Goal: Task Accomplishment & Management: Complete application form

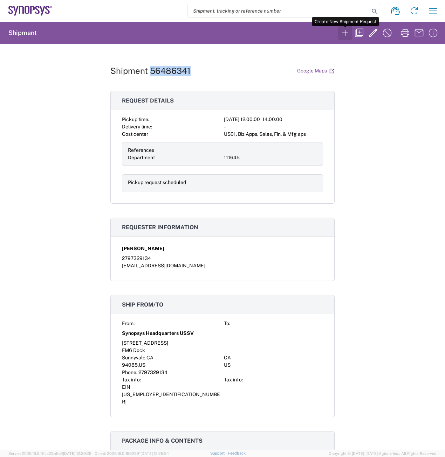
click at [344, 30] on icon "button" at bounding box center [344, 32] width 11 height 11
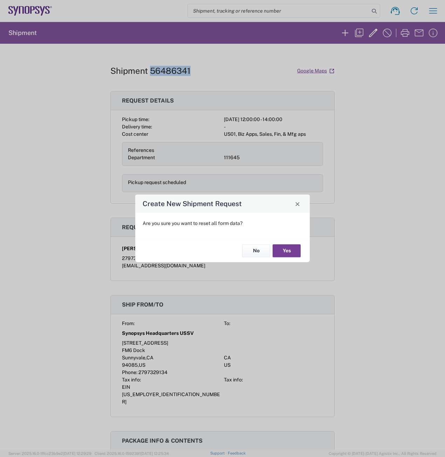
click at [290, 248] on button "Yes" at bounding box center [286, 250] width 28 height 13
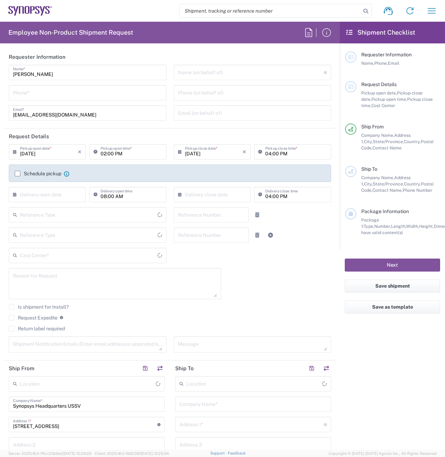
type input "Delivered at Place"
type input "[US_STATE]"
type input "Department"
type input "[GEOGRAPHIC_DATA]"
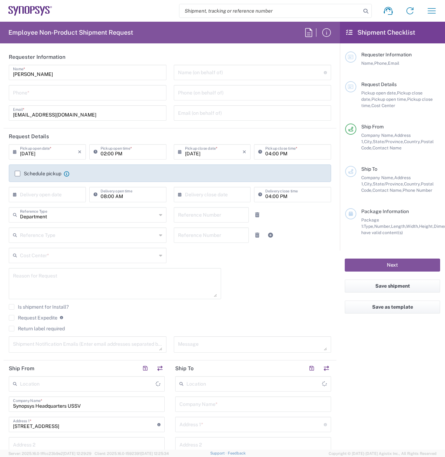
type input "Headquarters USSV"
drag, startPoint x: 54, startPoint y: 94, endPoint x: 50, endPoint y: 94, distance: 3.9
click at [53, 94] on input "tel" at bounding box center [87, 92] width 149 height 12
type input "2797329134"
type input "[EMAIL_ADDRESS][DOMAIN_NAME]"
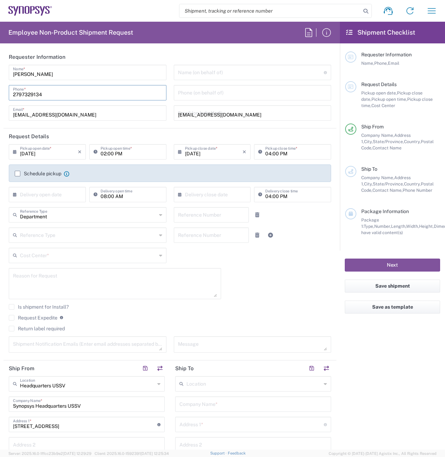
type input "2797329134"
type input "Cyxtera SC9"
type input "[STREET_ADDRESS]"
type input "Santa [PERSON_NAME]"
type input "[US_STATE]"
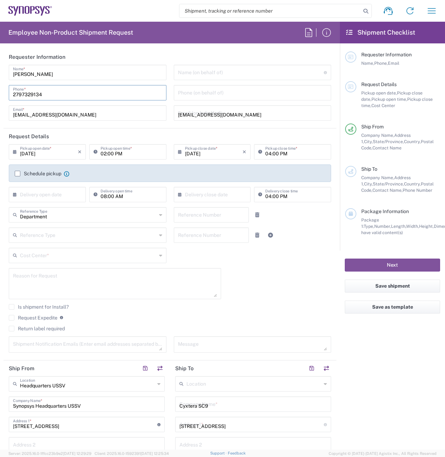
type input "95054"
type input "2797329134"
type input "[EMAIL_ADDRESS][DOMAIN_NAME]"
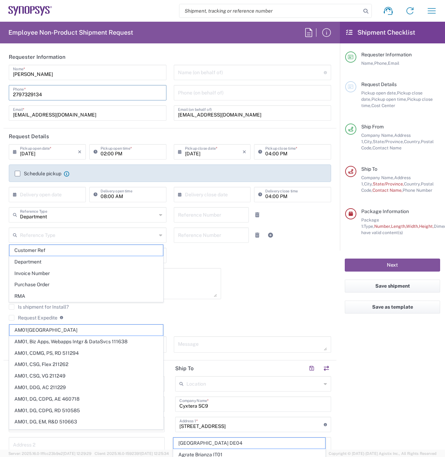
type input "FM6 Dock"
click at [57, 89] on input "2797329134" at bounding box center [87, 92] width 149 height 12
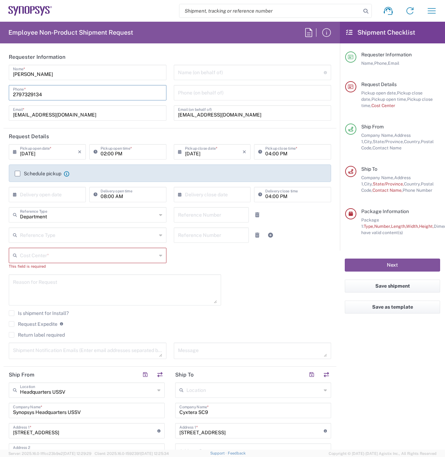
type input "US01, Biz Apps, Sales, Fin, & Mfg aps 111645"
type input "Crate(s)"
type input "1"
type input "205"
type input "80"
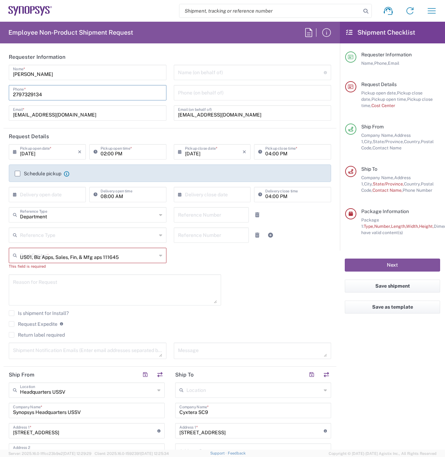
type input "68"
type input "100"
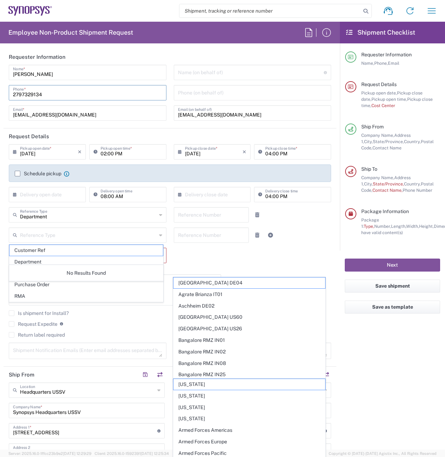
click at [159, 53] on header "Requester Information" at bounding box center [170, 57] width 333 height 16
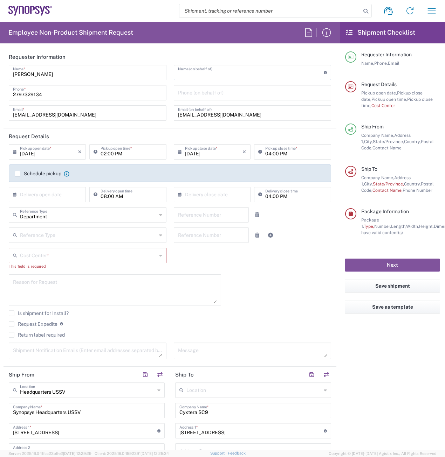
click at [220, 77] on input "text" at bounding box center [251, 72] width 146 height 12
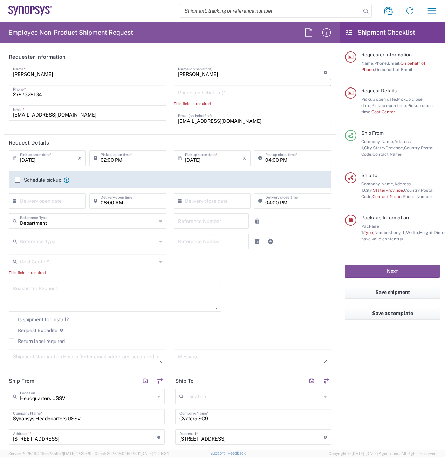
type input "[PERSON_NAME]"
click at [226, 93] on input "tel" at bounding box center [252, 92] width 149 height 12
paste input "[PHONE_NUMBER]"
type input "[PHONE_NUMBER]"
click at [245, 119] on input "[EMAIL_ADDRESS][DOMAIN_NAME]" at bounding box center [252, 119] width 149 height 12
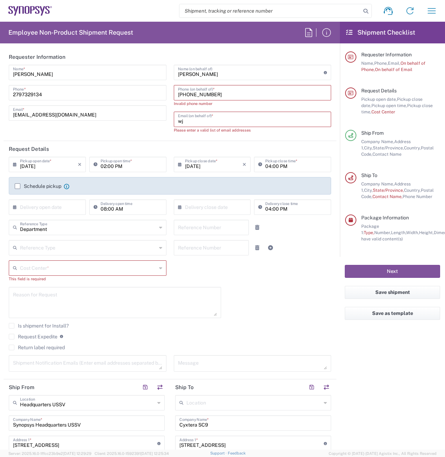
type input "w"
click at [202, 97] on input "[PHONE_NUMBER]" at bounding box center [252, 92] width 149 height 12
drag, startPoint x: 192, startPoint y: 96, endPoint x: 201, endPoint y: 96, distance: 9.1
click at [192, 96] on input "[PHONE_NUMBER]" at bounding box center [252, 92] width 149 height 12
click at [181, 95] on input "+1.6505845000" at bounding box center [252, 92] width 149 height 12
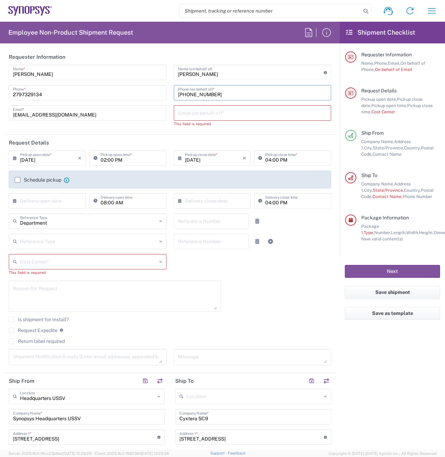
type input "[PHONE_NUMBER]"
click at [210, 110] on input "text" at bounding box center [252, 112] width 149 height 12
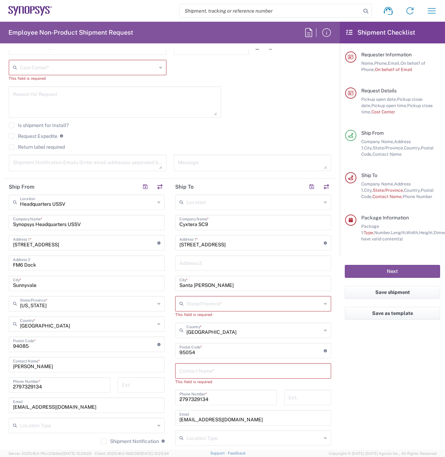
scroll to position [350, 0]
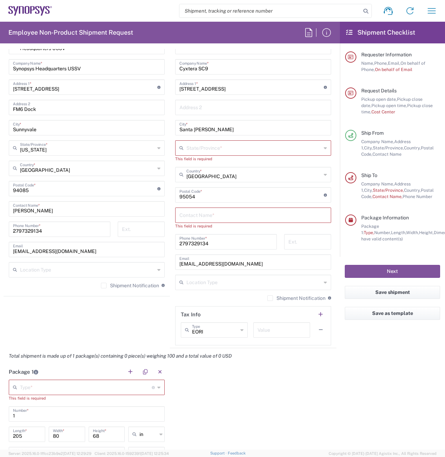
click at [98, 68] on input "Synopsys Headquarters USSV" at bounding box center [86, 66] width 147 height 12
type input "S"
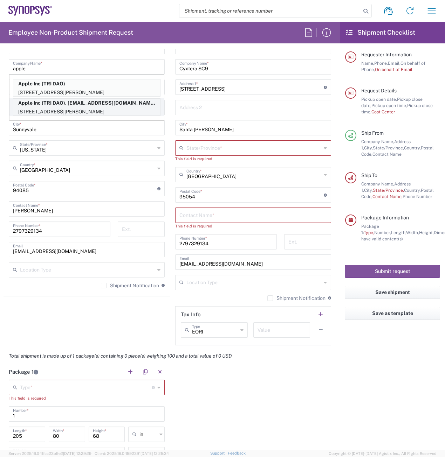
click at [89, 109] on p "[STREET_ADDRESS][PERSON_NAME]" at bounding box center [86, 112] width 147 height 9
type input "Apple Inc"
type input "[STREET_ADDRESS][PERSON_NAME]"
type input "Santa [PERSON_NAME]"
type input "95050"
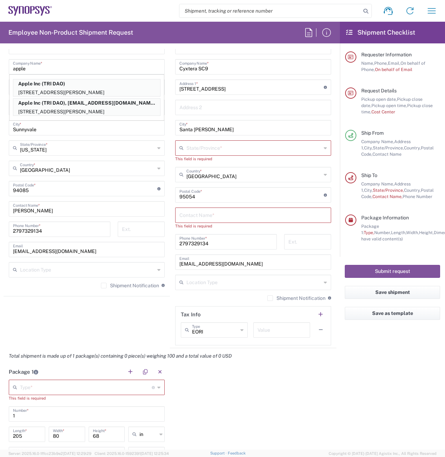
type input "TRI DAO"
type input "6505044816"
type input "[PERSON_NAME][EMAIL_ADDRESS][DOMAIN_NAME]"
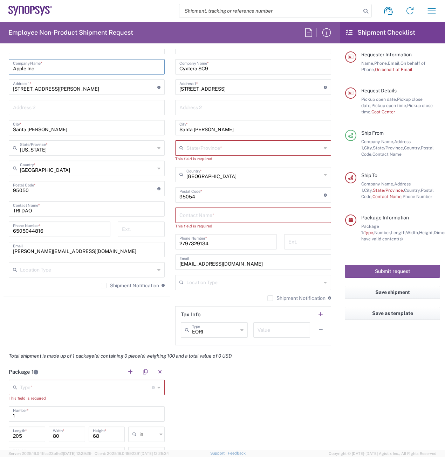
click at [54, 212] on input "TRI DAO" at bounding box center [86, 208] width 147 height 12
type input "T"
type input "[PERSON_NAME]"
click at [67, 231] on input "6505044816" at bounding box center [59, 229] width 93 height 12
click at [70, 230] on input "6505044816" at bounding box center [59, 229] width 93 height 12
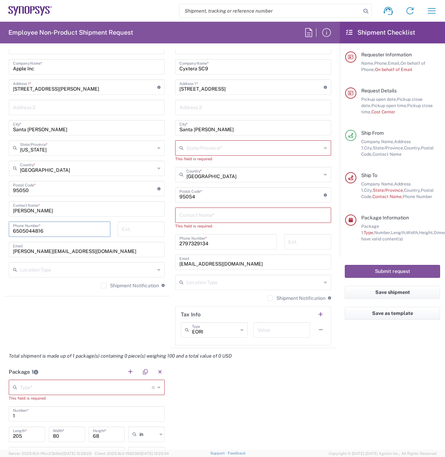
click at [70, 230] on input "6505044816" at bounding box center [59, 229] width 93 height 12
paste input "4086529857"
type input "4086529857"
click at [72, 248] on input "[PERSON_NAME][EMAIL_ADDRESS][DOMAIN_NAME]" at bounding box center [86, 249] width 147 height 12
click at [75, 248] on input "[PERSON_NAME][EMAIL_ADDRESS][DOMAIN_NAME]" at bounding box center [86, 249] width 147 height 12
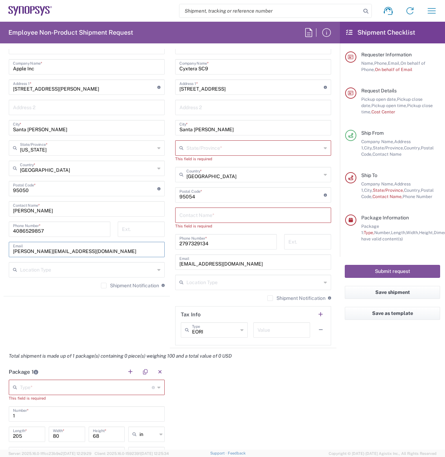
click at [77, 248] on input "[PERSON_NAME][EMAIL_ADDRESS][DOMAIN_NAME]" at bounding box center [86, 249] width 147 height 12
click at [78, 248] on input "[PERSON_NAME][EMAIL_ADDRESS][DOMAIN_NAME]" at bounding box center [86, 249] width 147 height 12
click at [78, 247] on input "[PERSON_NAME][EMAIL_ADDRESS][DOMAIN_NAME]" at bounding box center [86, 249] width 147 height 12
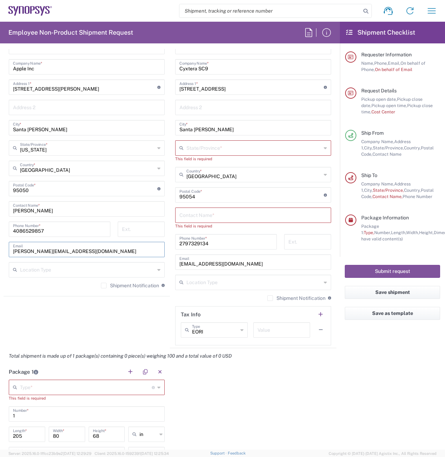
paste input "hnguy"
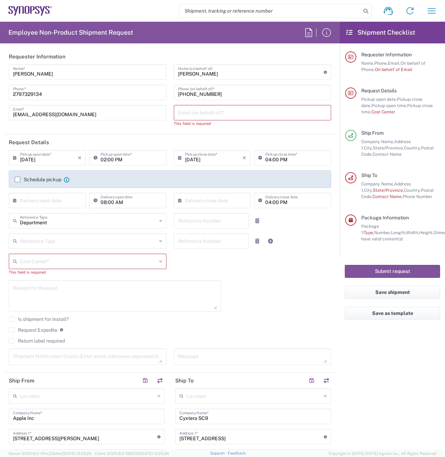
scroll to position [0, 0]
type input "[EMAIL_ADDRESS][DOMAIN_NAME]"
click at [160, 263] on div "Cost Center *" at bounding box center [88, 261] width 158 height 15
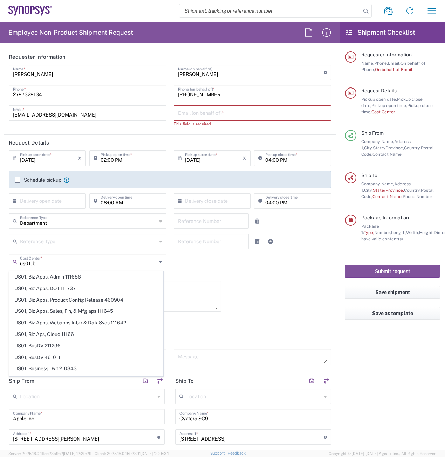
click at [95, 309] on span "US01, Biz Apps, Sales, Fin, & Mfg aps 111645" at bounding box center [85, 311] width 153 height 11
type input "US01, Biz Apps, Sales, Fin, & Mfg aps 111645"
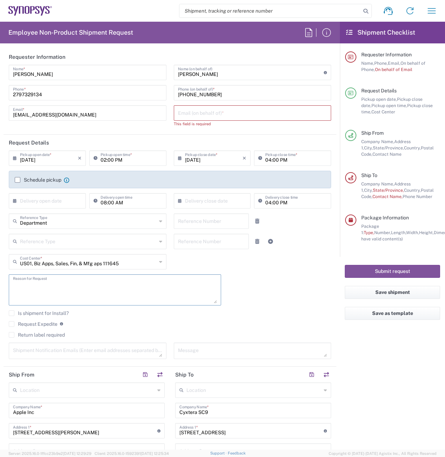
click at [158, 286] on textarea at bounding box center [115, 290] width 204 height 27
type textarea "c"
type textarea "material move for customer"
click at [218, 110] on input "text" at bounding box center [252, 112] width 149 height 12
paste input "[EMAIL_ADDRESS][DOMAIN_NAME]"
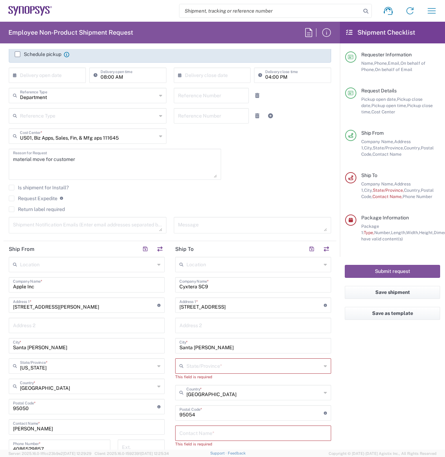
scroll to position [140, 0]
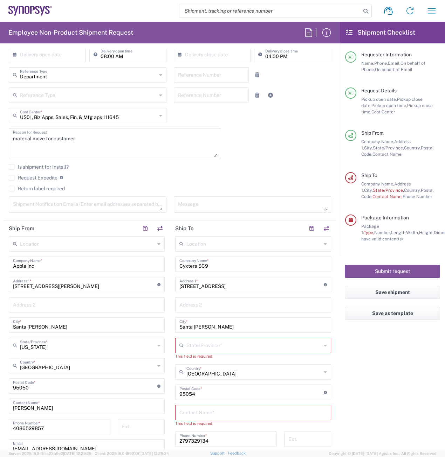
type input "[EMAIL_ADDRESS][DOMAIN_NAME]"
click at [226, 268] on input "Cyxtera SC9" at bounding box center [252, 264] width 147 height 12
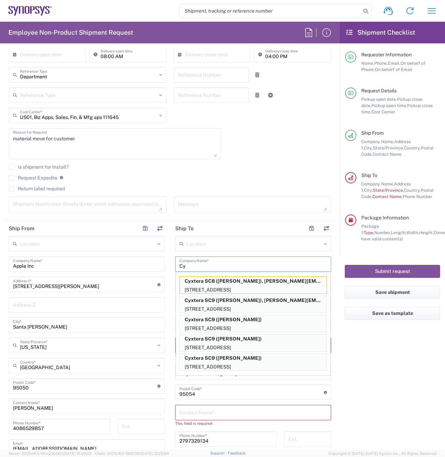
type input "C"
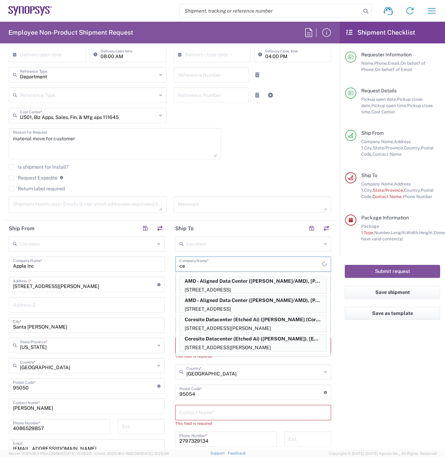
type input "c"
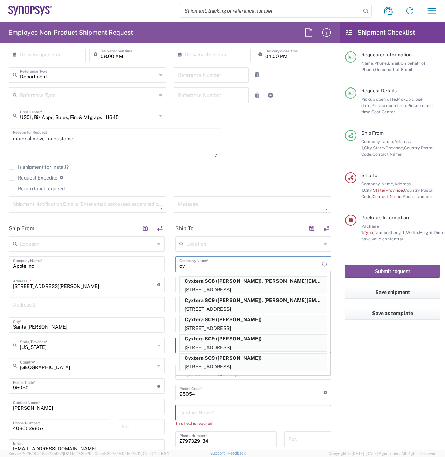
type input "c"
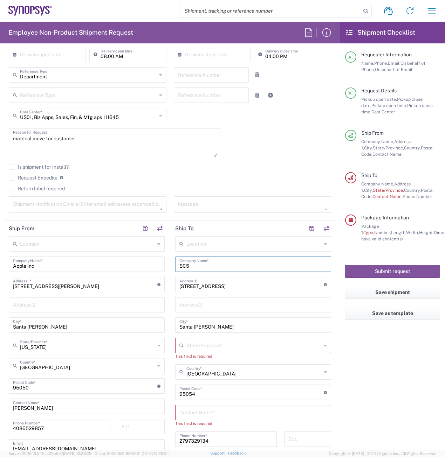
type input "SC5"
click at [243, 279] on input "[STREET_ADDRESS]" at bounding box center [251, 284] width 144 height 12
click at [242, 279] on input "[STREET_ADDRESS]" at bounding box center [251, 284] width 144 height 12
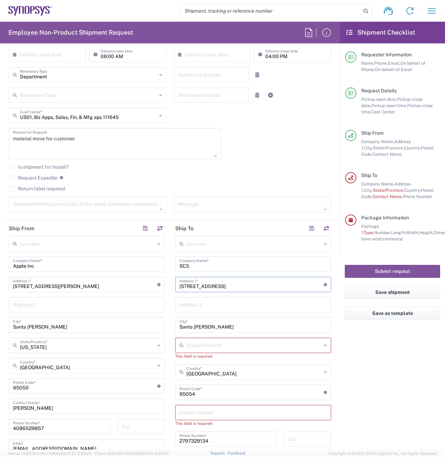
click at [242, 279] on input "[STREET_ADDRESS]" at bounding box center [251, 284] width 144 height 12
paste input "[STREET_ADDRESS][PERSON_NAME]"
type input "[STREET_ADDRESS][PERSON_NAME]"
click at [295, 410] on input "text" at bounding box center [252, 412] width 147 height 12
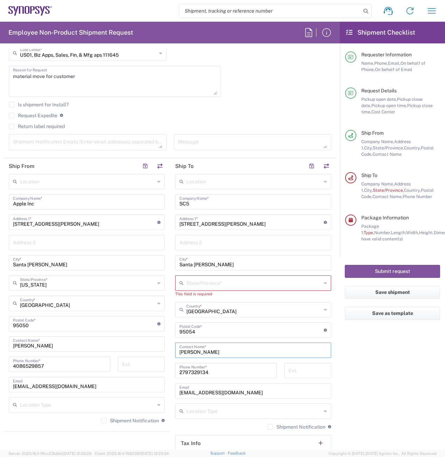
scroll to position [245, 0]
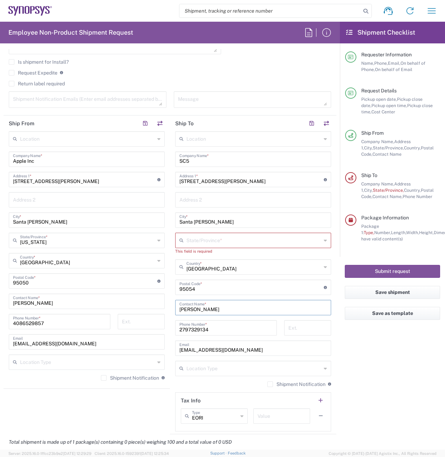
type input "[PERSON_NAME]"
click at [65, 322] on input "4086529857" at bounding box center [59, 321] width 93 height 12
click at [65, 323] on input "4086529857" at bounding box center [59, 321] width 93 height 12
click at [66, 323] on input "4086529857" at bounding box center [59, 321] width 93 height 12
click at [237, 329] on input "2797329134" at bounding box center [225, 327] width 93 height 12
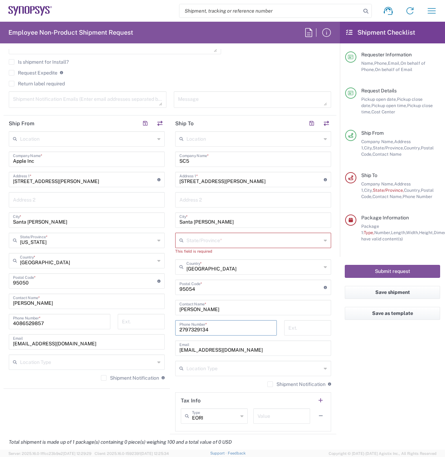
click at [237, 329] on input "2797329134" at bounding box center [225, 327] width 93 height 12
paste input "4086529857"
type input "4086529857"
click at [113, 342] on input "[EMAIL_ADDRESS][DOMAIN_NAME]" at bounding box center [86, 341] width 147 height 12
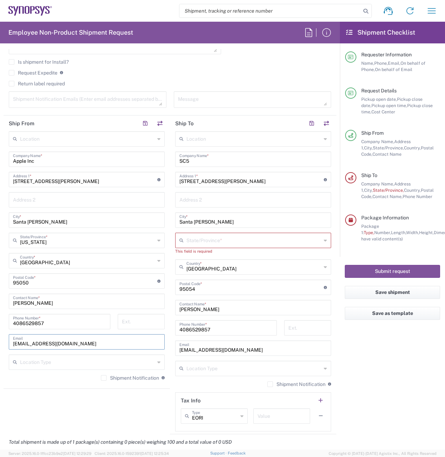
click at [113, 342] on input "[EMAIL_ADDRESS][DOMAIN_NAME]" at bounding box center [86, 341] width 147 height 12
click at [116, 342] on input "[EMAIL_ADDRESS][DOMAIN_NAME]" at bounding box center [86, 341] width 147 height 12
click at [116, 341] on input "[EMAIL_ADDRESS][DOMAIN_NAME]" at bounding box center [86, 341] width 147 height 12
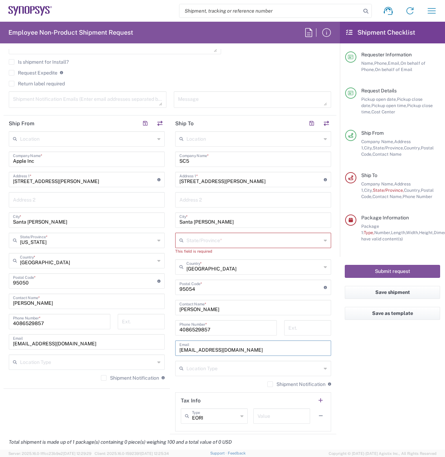
click at [242, 348] on input "[EMAIL_ADDRESS][DOMAIN_NAME]" at bounding box center [252, 348] width 147 height 12
click at [241, 348] on input "[EMAIL_ADDRESS][DOMAIN_NAME]" at bounding box center [252, 348] width 147 height 12
click at [240, 349] on input "[EMAIL_ADDRESS][DOMAIN_NAME]" at bounding box center [252, 348] width 147 height 12
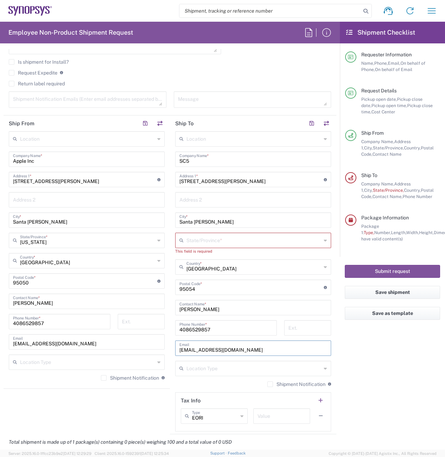
click at [239, 349] on input "[EMAIL_ADDRESS][DOMAIN_NAME]" at bounding box center [252, 348] width 147 height 12
click at [238, 350] on input "[EMAIL_ADDRESS][DOMAIN_NAME]" at bounding box center [252, 348] width 147 height 12
paste input "hnguy"
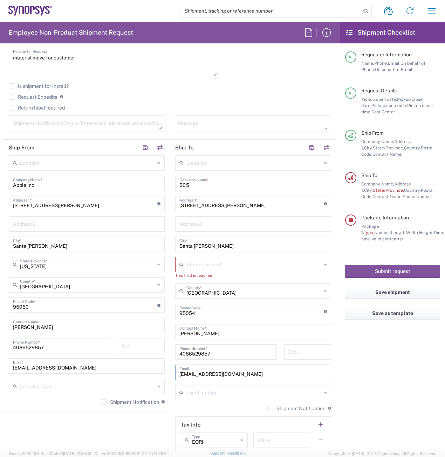
scroll to position [210, 0]
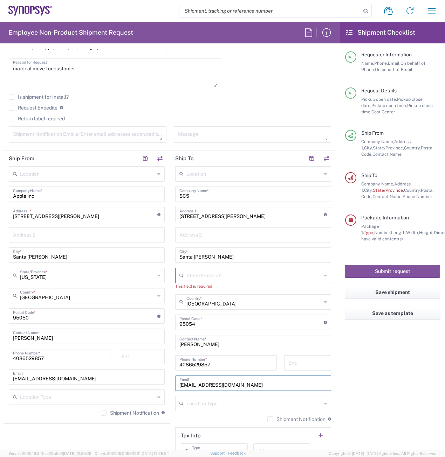
type input "[EMAIL_ADDRESS][DOMAIN_NAME]"
click at [317, 272] on div "State/Province *" at bounding box center [253, 275] width 156 height 15
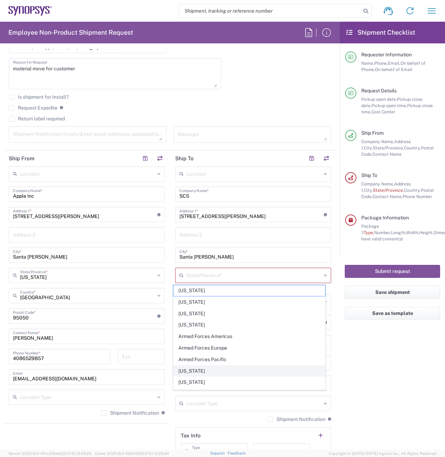
click at [265, 372] on span "[US_STATE]" at bounding box center [249, 371] width 152 height 11
type input "[US_STATE]"
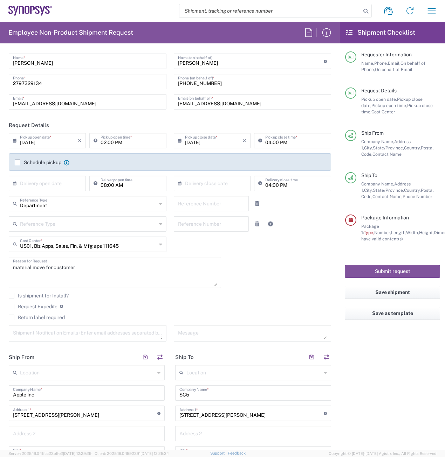
scroll to position [0, 0]
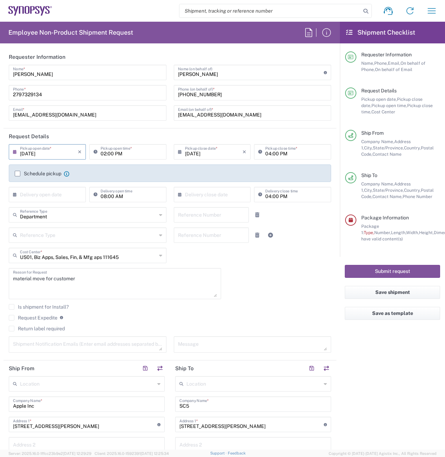
click at [61, 154] on input "[DATE]" at bounding box center [49, 151] width 58 height 12
click at [58, 206] on span "14" at bounding box center [58, 206] width 10 height 10
type input "[DATE]"
click at [213, 133] on header "Request Details" at bounding box center [170, 137] width 333 height 16
click at [121, 155] on input "02:00 PM" at bounding box center [132, 151] width 62 height 12
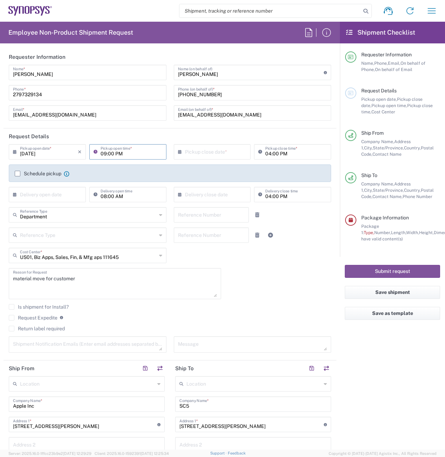
click at [123, 155] on input "09:00 PM" at bounding box center [132, 151] width 62 height 12
type input "09:00 AM"
click at [284, 154] on input "04:00 PM" at bounding box center [296, 151] width 62 height 12
click at [283, 153] on input "11:00 PM" at bounding box center [296, 151] width 62 height 12
type input "11:00 AM"
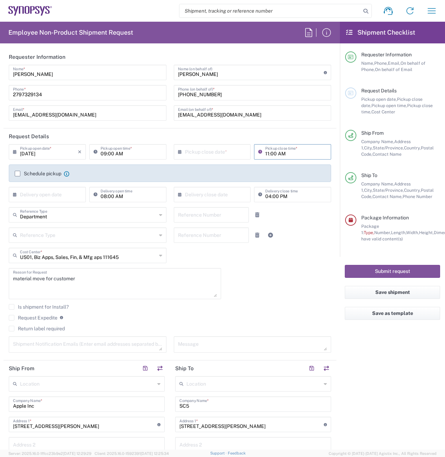
click at [304, 136] on header "Request Details" at bounding box center [170, 137] width 333 height 16
click at [225, 152] on input "text" at bounding box center [214, 151] width 58 height 12
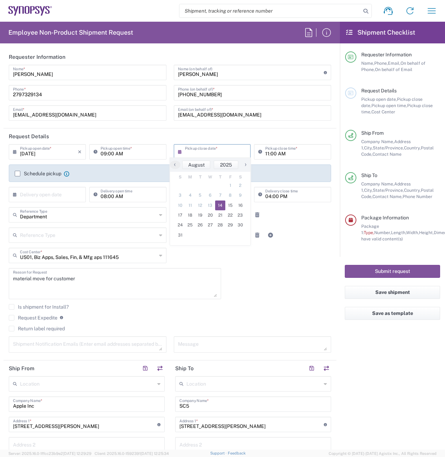
click at [220, 208] on span "14" at bounding box center [220, 206] width 10 height 10
type input "[DATE]"
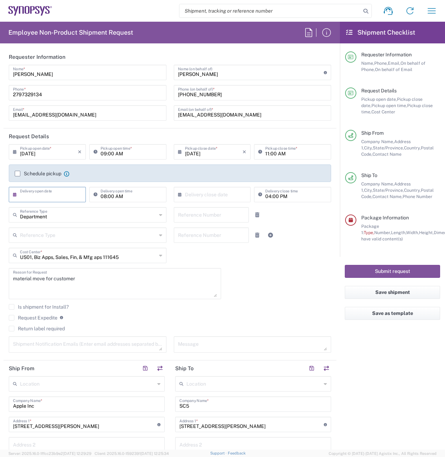
click at [38, 197] on input "text" at bounding box center [49, 194] width 58 height 12
click at [58, 248] on span "14" at bounding box center [58, 248] width 10 height 10
type input "[DATE]"
click at [104, 195] on input "08:00 AM" at bounding box center [132, 194] width 62 height 12
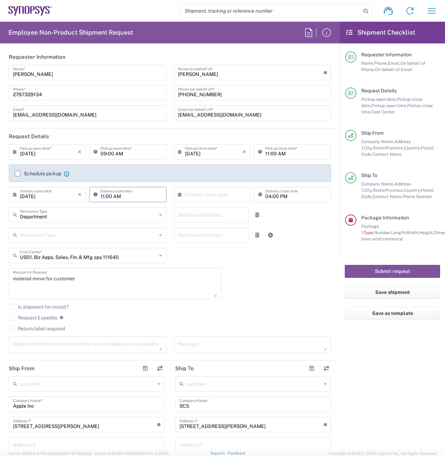
type input "11:00 AM"
click at [217, 197] on input "text" at bounding box center [214, 194] width 58 height 12
click at [220, 251] on span "14" at bounding box center [220, 248] width 10 height 10
type input "[DATE]"
click at [265, 198] on input "04:00 PM" at bounding box center [296, 194] width 62 height 12
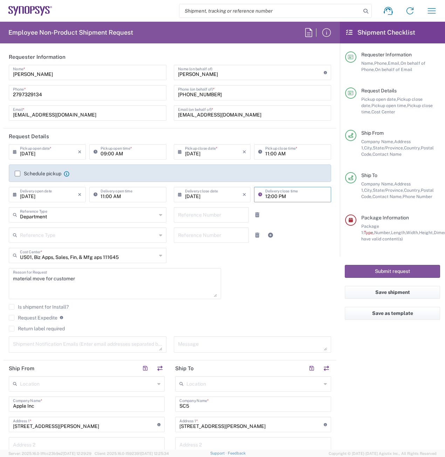
type input "12:00 PM"
click at [296, 251] on div "[DATE] × Pickup open date * Cancel Apply 09:00 AM Pickup open time * [DATE] × P…" at bounding box center [170, 251] width 330 height 214
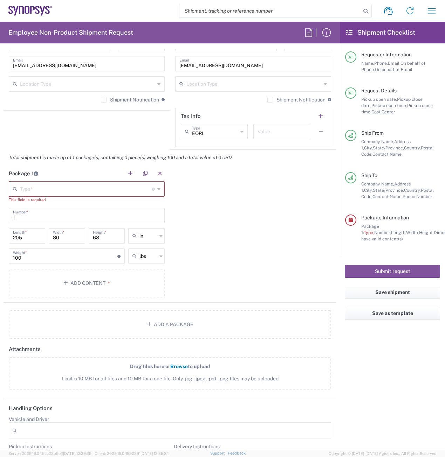
scroll to position [525, 0]
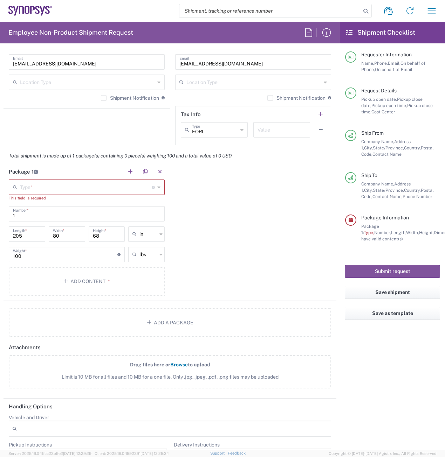
click at [158, 187] on icon at bounding box center [158, 187] width 3 height 11
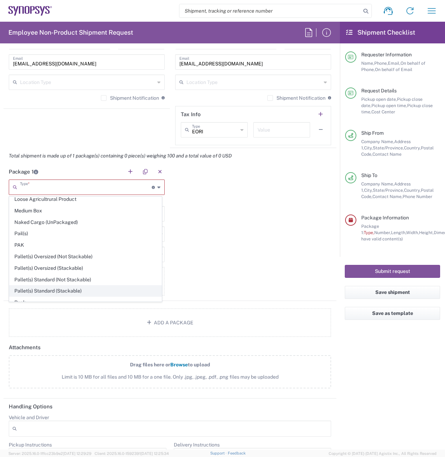
scroll to position [245, 0]
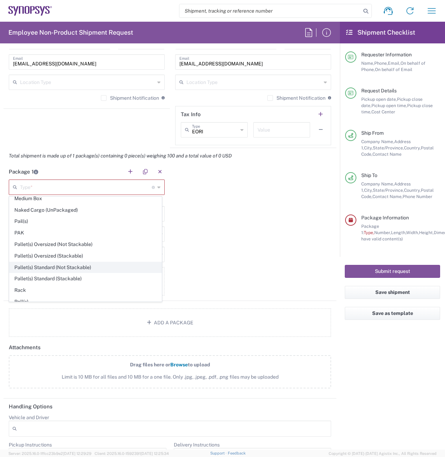
click at [96, 266] on span "Pallet(s) Standard (Not Stackable)" at bounding box center [85, 267] width 152 height 11
type input "Pallet(s) Standard (Not Stackable)"
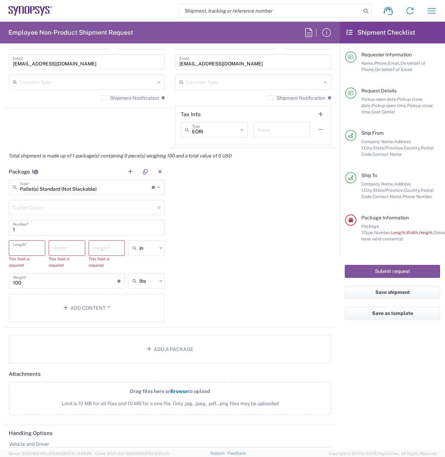
click at [21, 252] on input "number" at bounding box center [27, 248] width 28 height 12
click at [40, 249] on div "Length *" at bounding box center [27, 248] width 36 height 15
click at [41, 249] on div "Length *" at bounding box center [27, 248] width 36 height 15
type input "48"
click at [56, 249] on input "number" at bounding box center [67, 248] width 28 height 12
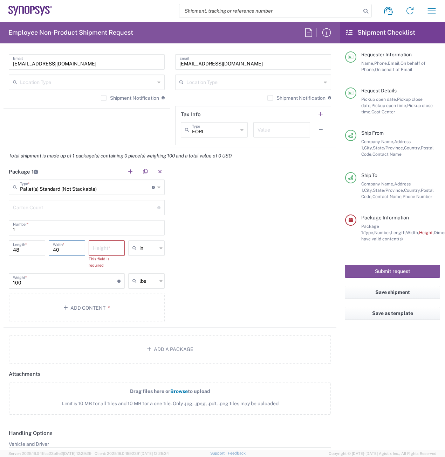
type input "40"
click at [109, 251] on input "number" at bounding box center [107, 248] width 28 height 12
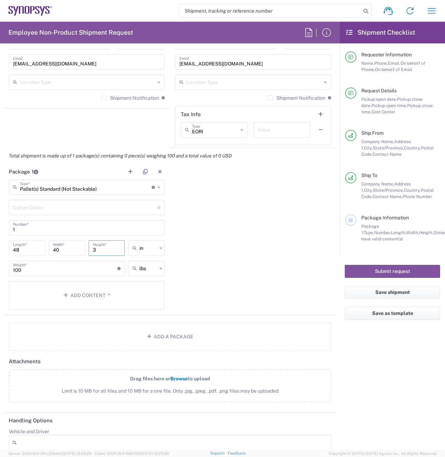
type input "3"
click at [33, 270] on input "100" at bounding box center [65, 268] width 104 height 12
type input "1"
type input "230"
click at [210, 263] on div "Package 1 Pallet(s) Standard (Not Stackable) Type * Material used to package go…" at bounding box center [170, 239] width 333 height 151
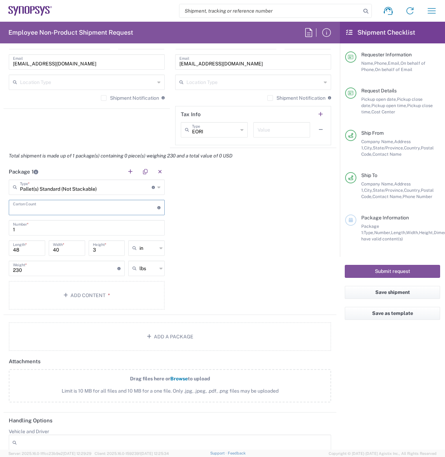
click at [113, 210] on input "number" at bounding box center [85, 207] width 144 height 12
click at [242, 208] on div "Package 1 Pallet(s) Standard (Not Stackable) Type * Material used to package go…" at bounding box center [170, 239] width 333 height 151
click at [87, 284] on button "Add Content *" at bounding box center [87, 295] width 156 height 29
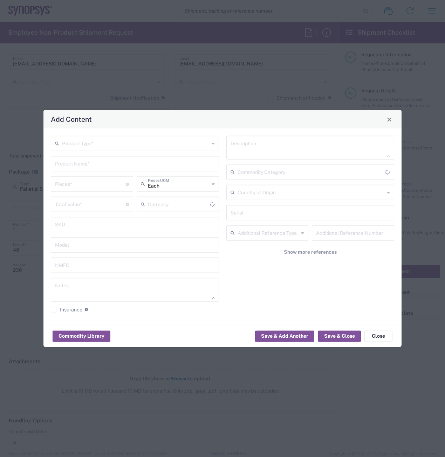
type input "US Dollar"
click at [162, 162] on input "text" at bounding box center [135, 163] width 160 height 12
click at [148, 146] on div "Product Type *" at bounding box center [135, 143] width 168 height 15
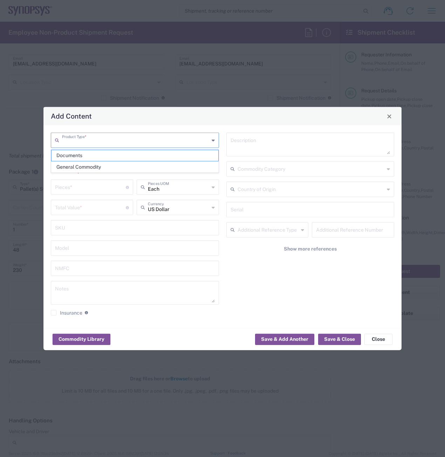
click at [137, 163] on span "General Commodity" at bounding box center [134, 167] width 167 height 11
type input "General Commodity"
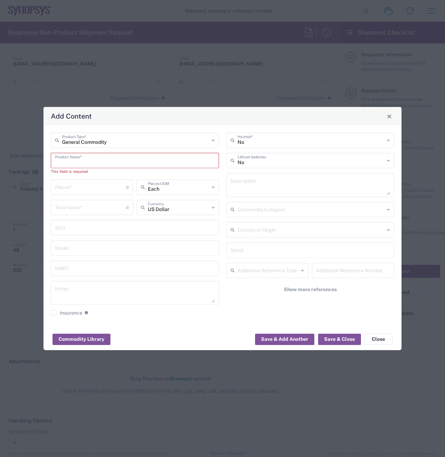
click at [138, 154] on input "text" at bounding box center [135, 160] width 160 height 12
click at [118, 160] on input "text" at bounding box center [135, 160] width 160 height 12
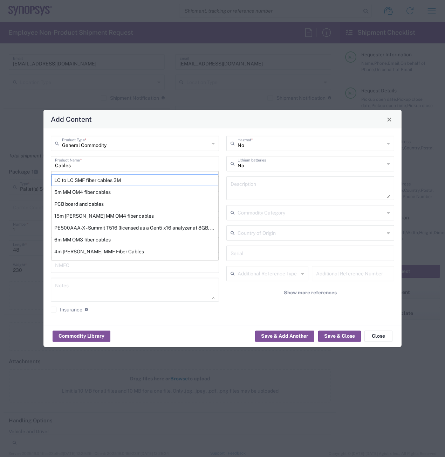
click at [37, 189] on div "Add Content General Commodity Product Type * Cables Product Name * LC to LC SMF…" at bounding box center [222, 228] width 445 height 457
click at [42, 187] on div "Add Content General Commodity Product Type * Cables Product Name * LC to LC SMF…" at bounding box center [222, 228] width 445 height 457
click at [45, 185] on div "General Commodity Product Type * Cables Product Name * LC to LC SMF fiber cable…" at bounding box center [222, 227] width 358 height 197
drag, startPoint x: 46, startPoint y: 185, endPoint x: 46, endPoint y: 178, distance: 7.0
click at [46, 185] on div "General Commodity Product Type * Cables Product Name * LC to LC SMF fiber cable…" at bounding box center [222, 227] width 358 height 197
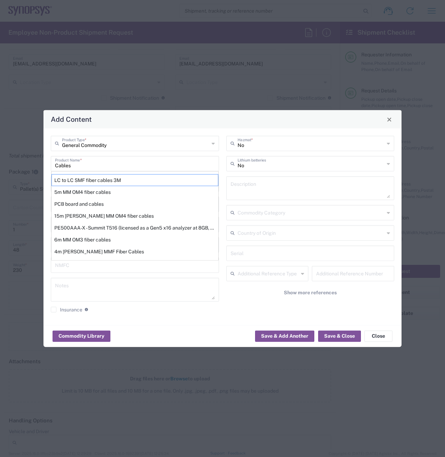
click at [55, 165] on div "Cables Product Name * LC to LC SMF fiber cables 3M 5m MM OM4 fiber cables PCB b…" at bounding box center [135, 163] width 168 height 15
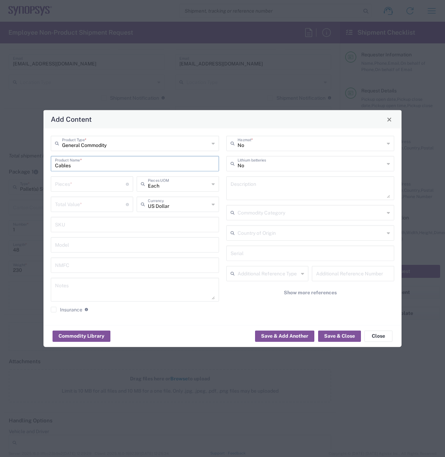
click at [55, 165] on input "Cables" at bounding box center [135, 163] width 160 height 12
type input "zebu Cables"
click at [79, 185] on input "number" at bounding box center [90, 184] width 71 height 12
type input "1"
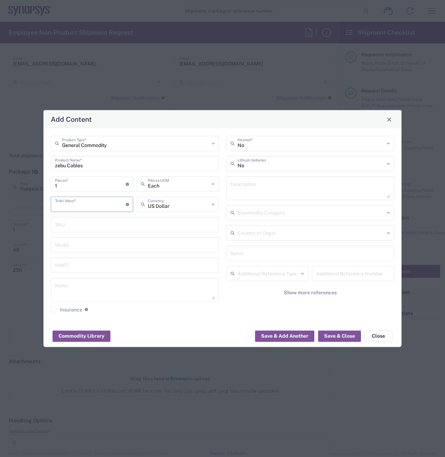
click at [91, 202] on input "number" at bounding box center [90, 204] width 71 height 12
type input "1"
click at [348, 338] on button "Save & Close" at bounding box center [339, 336] width 43 height 11
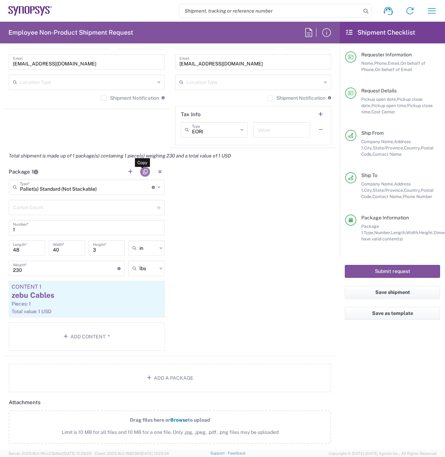
click at [142, 169] on button "button" at bounding box center [145, 172] width 10 height 10
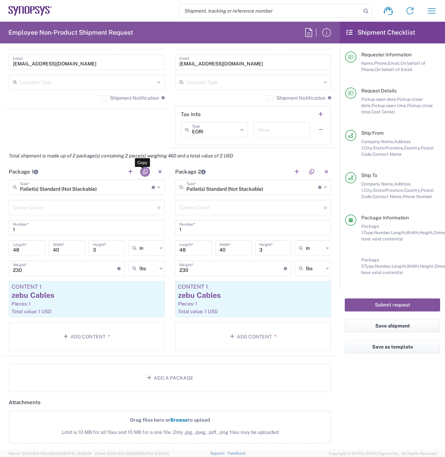
click at [142, 169] on button "button" at bounding box center [145, 172] width 10 height 10
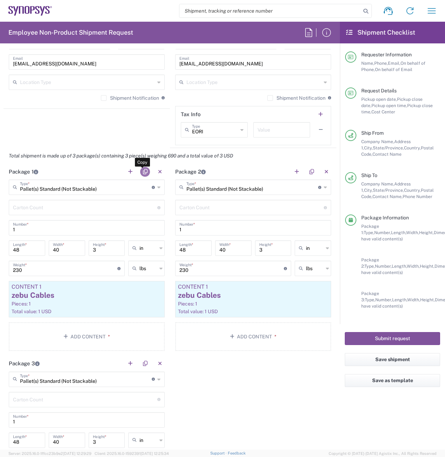
scroll to position [560, 0]
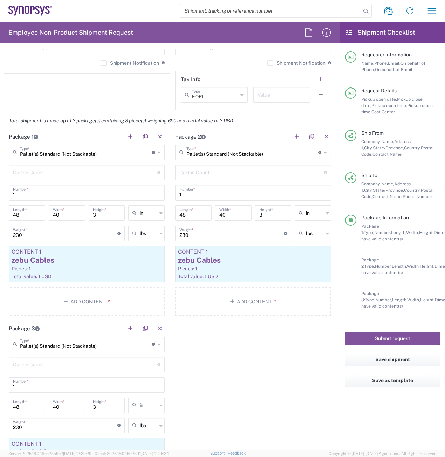
click at [275, 217] on input "3" at bounding box center [273, 213] width 28 height 12
type input "48"
click at [104, 215] on input "3" at bounding box center [107, 213] width 28 height 12
type input "36"
drag, startPoint x: 111, startPoint y: 409, endPoint x: 108, endPoint y: 414, distance: 5.5
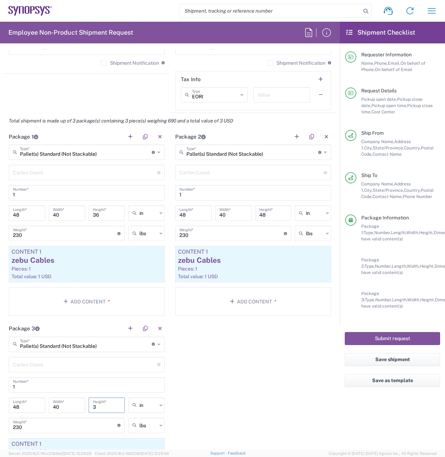
click at [110, 409] on input "3" at bounding box center [107, 405] width 28 height 12
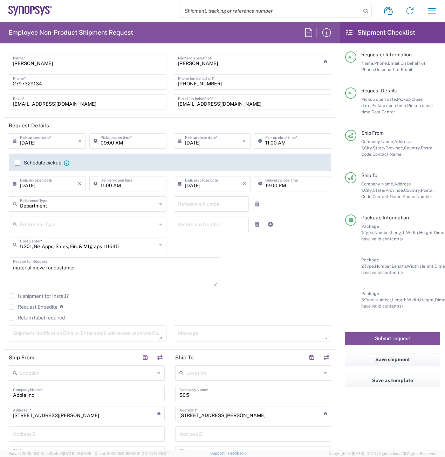
scroll to position [0, 0]
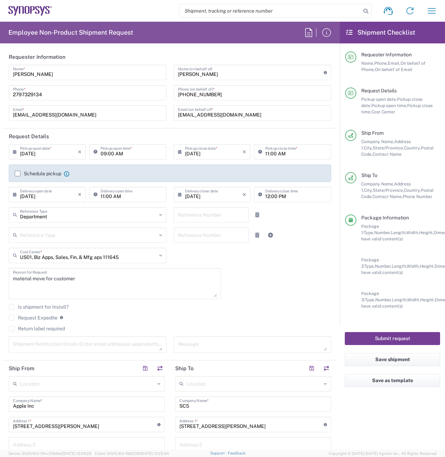
type input "36"
click at [367, 338] on button "Submit request" at bounding box center [392, 338] width 95 height 13
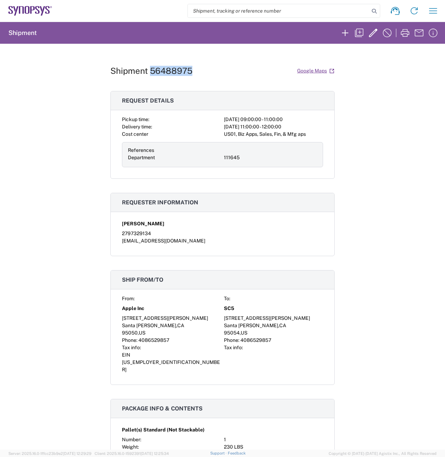
drag, startPoint x: 182, startPoint y: 71, endPoint x: 147, endPoint y: 73, distance: 35.8
click at [147, 73] on div "Shipment 56488975 Google Maps" at bounding box center [222, 71] width 224 height 12
copy h1 "56488975"
click at [374, 36] on icon "button" at bounding box center [372, 32] width 11 height 11
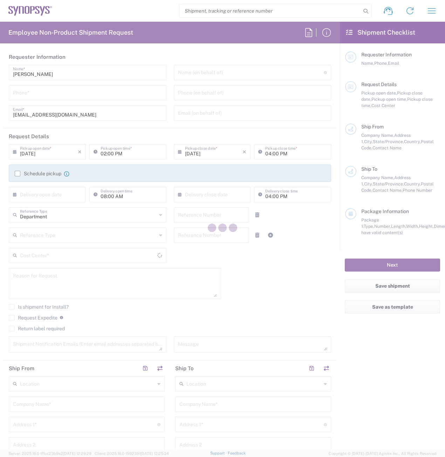
type input "2797329134"
type input "[PERSON_NAME]"
type input "[PHONE_NUMBER]"
type input "[EMAIL_ADDRESS][DOMAIN_NAME]"
type input "[DATE]"
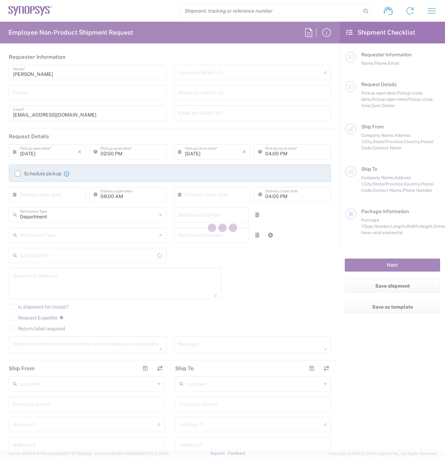
type input "09:00 AM"
type input "[DATE]"
type input "11:00 AM"
type input "[DATE]"
type input "11:00 AM"
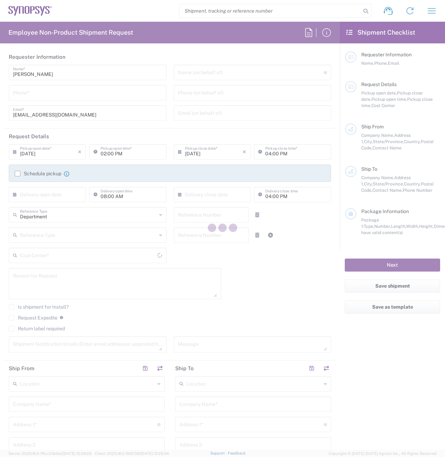
type input "[DATE]"
type input "12:00 PM"
type input "111645"
type textarea "material move for customer"
type textarea "[EMAIL_ADDRESS][DOMAIN_NAME]"
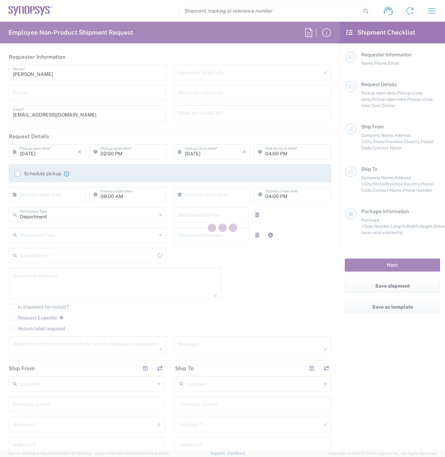
type input "Apple Inc"
type input "[STREET_ADDRESS][PERSON_NAME]"
type input "Santa [PERSON_NAME]"
type input "95050"
type input "[PERSON_NAME]"
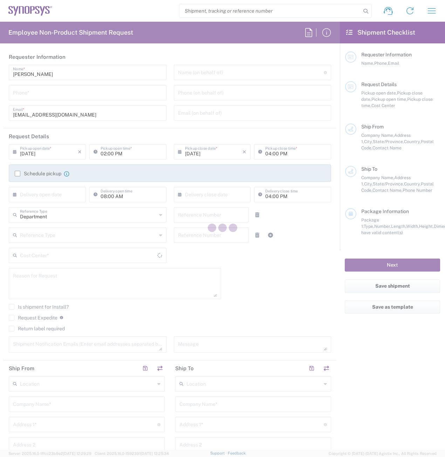
type input "4086529857"
type input "[EMAIL_ADDRESS][DOMAIN_NAME]"
type input "SC5"
type input "[STREET_ADDRESS][PERSON_NAME]"
type input "Santa [PERSON_NAME]"
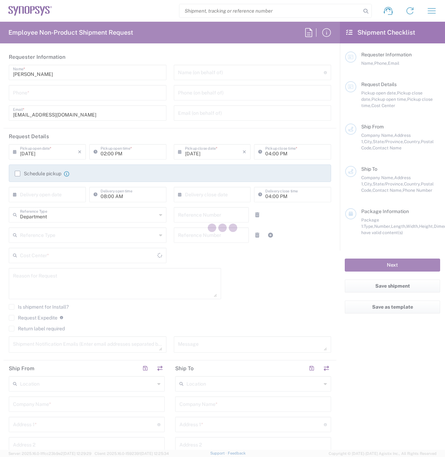
type input "95054"
type input "[PERSON_NAME]"
type input "4086529857"
type input "[EMAIL_ADDRESS][DOMAIN_NAME]"
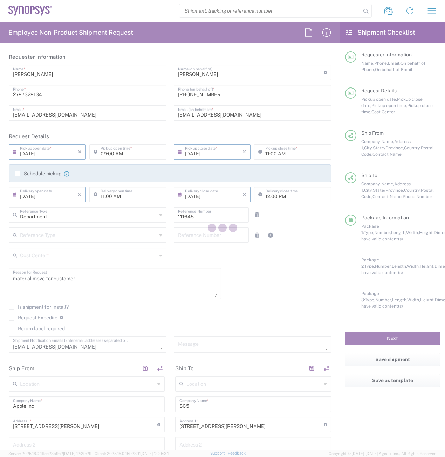
type input "[US_STATE]"
type input "Pallet(s) Standard (Not Stackable)"
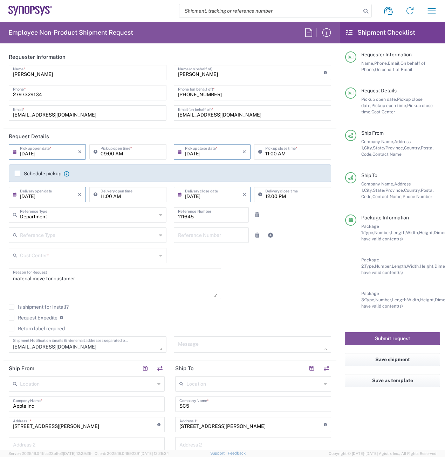
type input "US01, Biz Apps, Sales, Fin, & Mfg aps 111645"
type input "Pallet(s) Standard (Not Stackable)"
click at [96, 346] on textarea "[EMAIL_ADDRESS][DOMAIN_NAME]" at bounding box center [87, 345] width 149 height 12
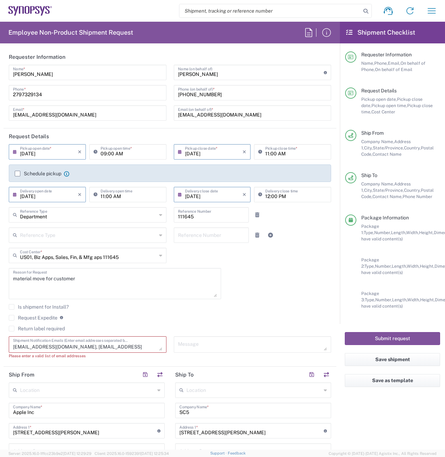
click at [131, 347] on textarea "[EMAIL_ADDRESS][DOMAIN_NAME], [EMAIL_ADDRESS][DOMAIN_NAME]," at bounding box center [87, 345] width 149 height 12
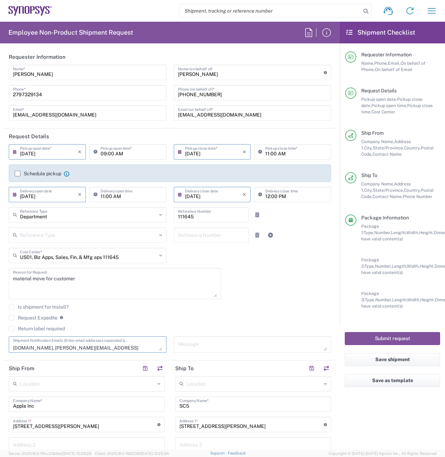
type textarea "[EMAIL_ADDRESS][DOMAIN_NAME], [EMAIL_ADDRESS][DOMAIN_NAME], [PERSON_NAME][EMAIL…"
click at [188, 324] on div "Request Expedite If expedite is checked you will be unable to rate and book thi…" at bounding box center [170, 320] width 322 height 11
click at [381, 357] on button "Save shipment" at bounding box center [392, 359] width 95 height 13
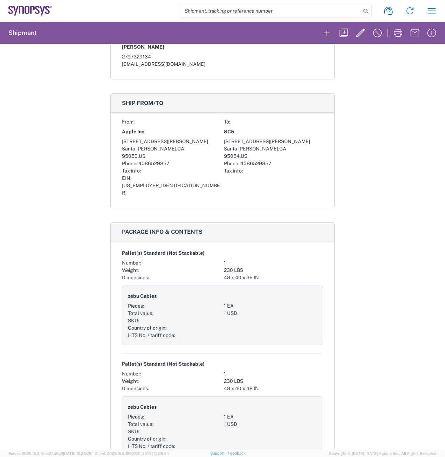
scroll to position [60, 0]
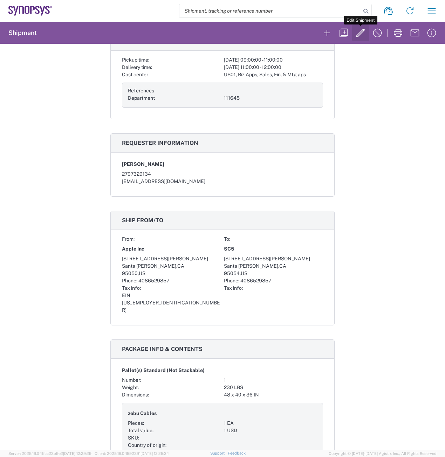
click at [361, 34] on icon "button" at bounding box center [360, 33] width 8 height 8
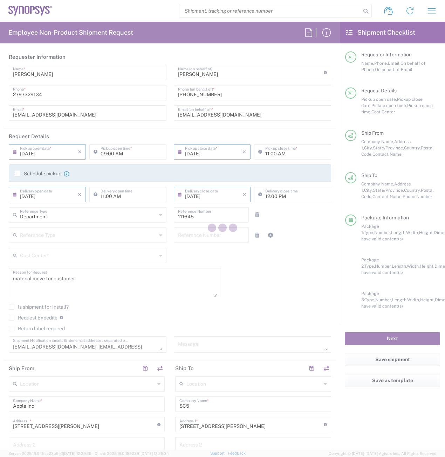
type input "[US_STATE]"
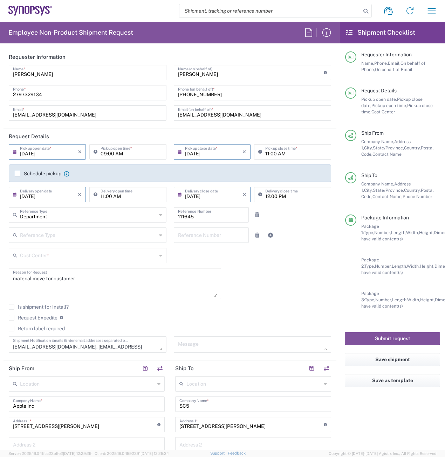
type input "US01, Biz Apps, Sales, Fin, & Mfg aps 111645"
type input "Pallet(s) Standard (Not Stackable)"
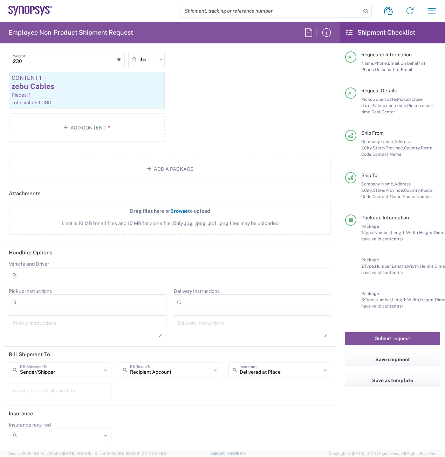
scroll to position [928, 0]
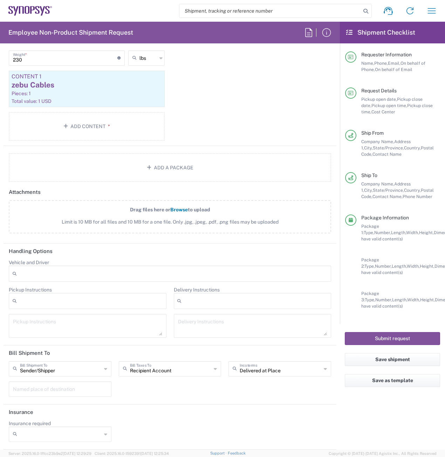
click at [214, 369] on icon at bounding box center [215, 369] width 3 height 11
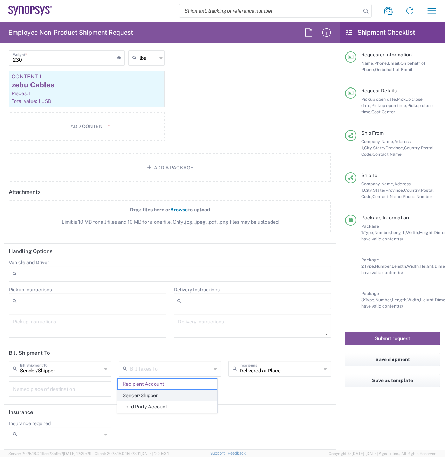
click at [210, 395] on span "Sender/Shipper" at bounding box center [167, 395] width 99 height 11
type input "Sender/Shipper"
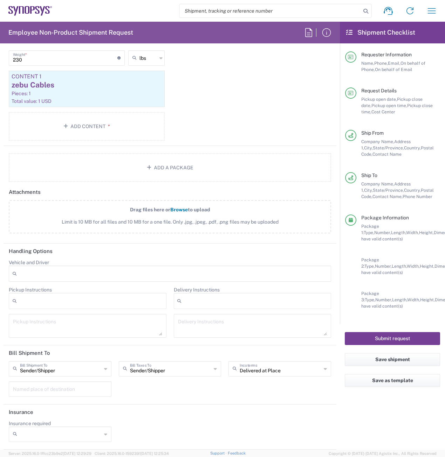
click at [394, 339] on button "Submit request" at bounding box center [392, 338] width 95 height 13
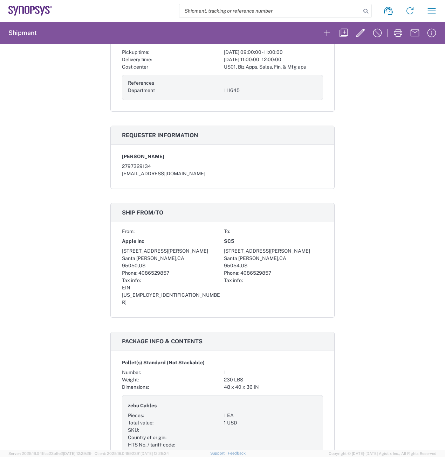
scroll to position [70, 0]
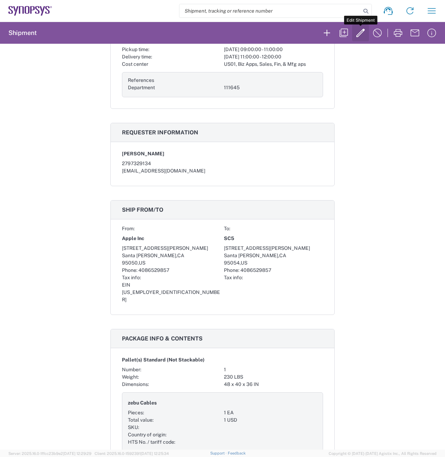
click at [361, 33] on icon "button" at bounding box center [360, 32] width 11 height 11
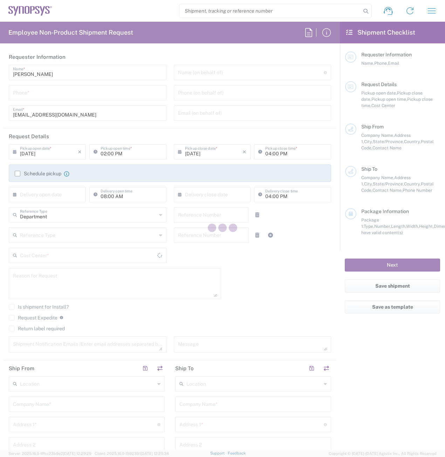
type input "2797329134"
type input "[PERSON_NAME]"
type input "[PHONE_NUMBER]"
type input "[EMAIL_ADDRESS][DOMAIN_NAME]"
type input "[DATE]"
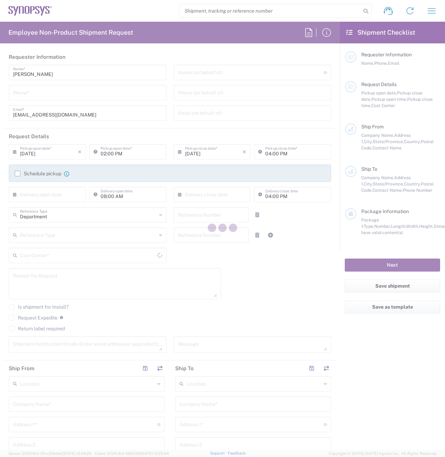
type input "09:00 AM"
type input "[DATE]"
type input "11:00 AM"
type input "[DATE]"
type input "11:00 AM"
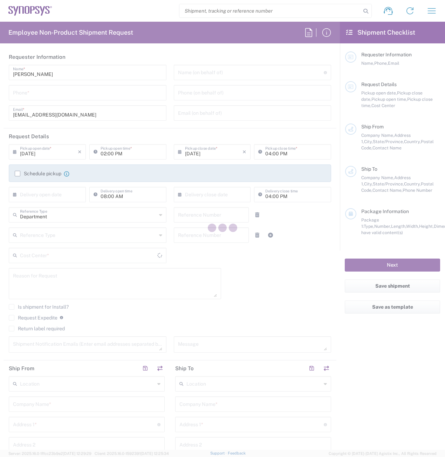
type input "[DATE]"
type input "12:00 PM"
type input "111645"
type textarea "material move for customer"
type textarea "[EMAIL_ADDRESS][DOMAIN_NAME], [EMAIL_ADDRESS][DOMAIN_NAME], [PERSON_NAME][EMAIL…"
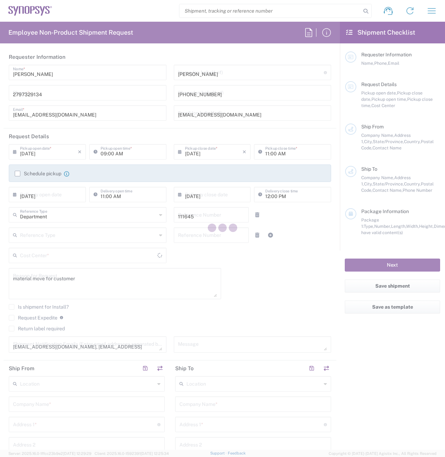
type input "Apple Inc"
type input "[STREET_ADDRESS][PERSON_NAME]"
type input "Santa [PERSON_NAME]"
type input "95050"
type input "[PERSON_NAME]"
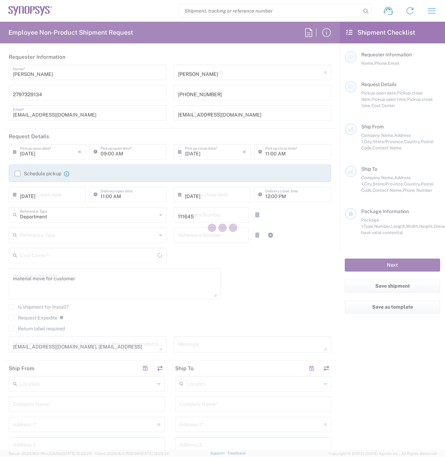
type input "4086529857"
type input "[EMAIL_ADDRESS][DOMAIN_NAME]"
type input "SC5"
type input "[STREET_ADDRESS][PERSON_NAME]"
type input "Santa [PERSON_NAME]"
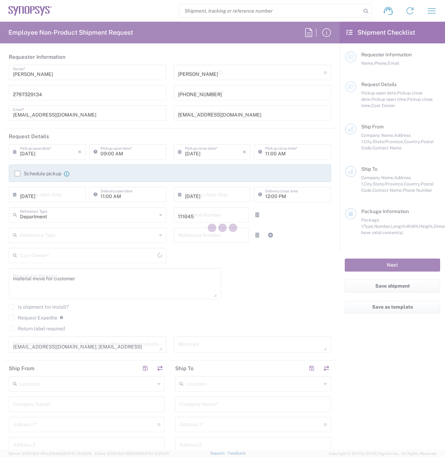
type input "95054"
type input "[PERSON_NAME]"
type input "4086529857"
type input "[EMAIL_ADDRESS][DOMAIN_NAME]"
type input "Sender/Shipper"
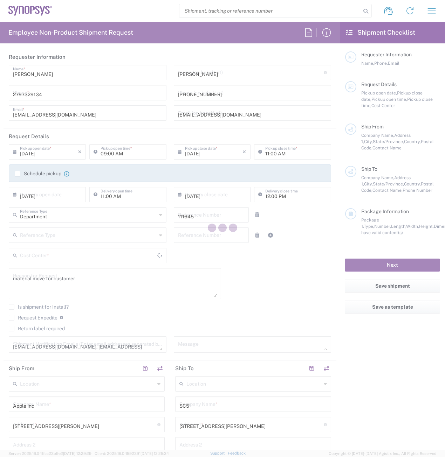
type input "[US_STATE]"
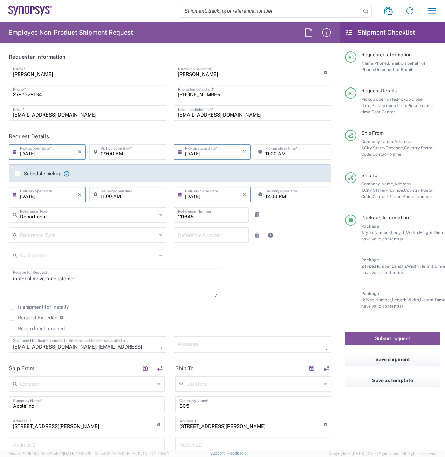
type input "US01, Biz Apps, Sales, Fin, & Mfg aps 111645"
type input "Pallet(s) Standard (Not Stackable)"
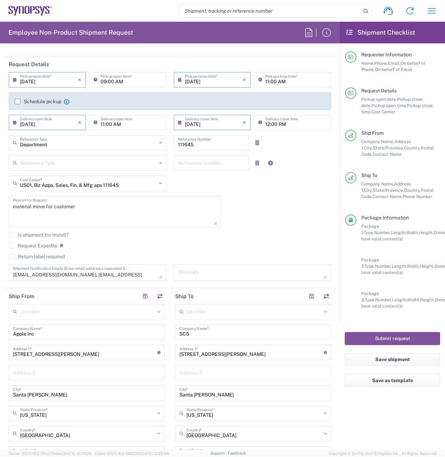
scroll to position [105, 0]
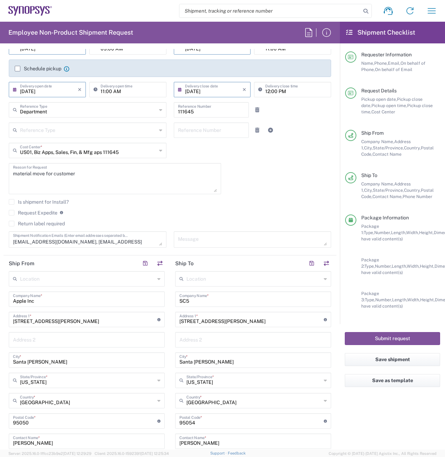
click at [179, 321] on input "[STREET_ADDRESS][PERSON_NAME]" at bounding box center [251, 319] width 144 height 12
type input "[STREET_ADDRESS][PERSON_NAME]"
click at [399, 357] on button "Save shipment" at bounding box center [392, 359] width 95 height 13
